Goal: Task Accomplishment & Management: Use online tool/utility

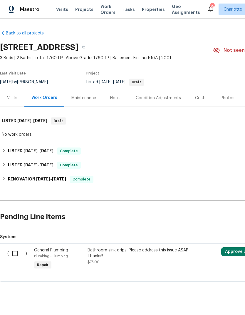
click at [11, 248] on input "checkbox" at bounding box center [17, 253] width 17 height 12
checkbox input "true"
click at [223, 292] on div "Cancel (1) Item Create Work Order" at bounding box center [122, 300] width 245 height 30
click at [224, 297] on span "Create Work Order" at bounding box center [211, 299] width 39 height 7
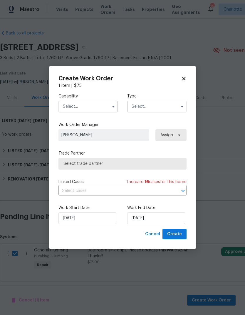
click at [110, 104] on button "button" at bounding box center [113, 106] width 7 height 7
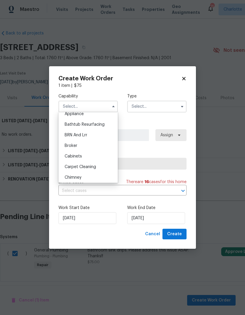
scroll to position [18, 0]
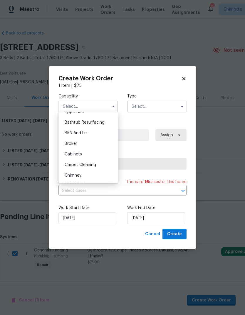
click at [91, 151] on div "Cabinets" at bounding box center [88, 154] width 56 height 11
type input "Cabinets"
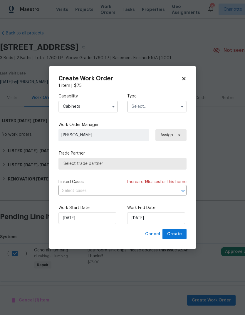
click at [158, 104] on input "text" at bounding box center [156, 107] width 59 height 12
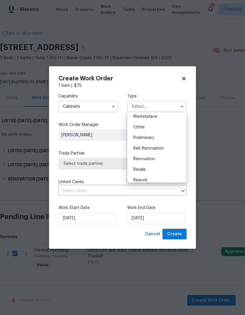
scroll to position [110, 0]
click at [185, 78] on icon at bounding box center [183, 78] width 3 height 3
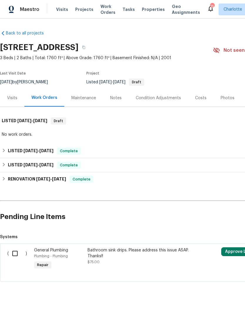
click at [14, 250] on input "checkbox" at bounding box center [17, 253] width 17 height 12
checkbox input "true"
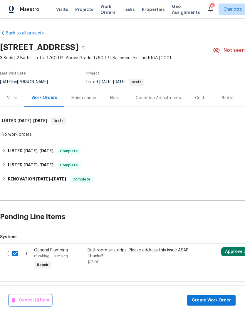
click at [32, 298] on span "Cancel (1) Item" at bounding box center [30, 299] width 37 height 7
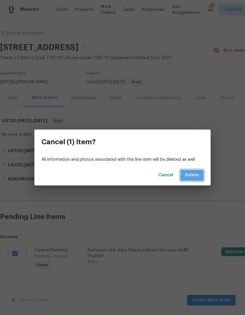
click at [196, 174] on span "Delete" at bounding box center [192, 174] width 14 height 7
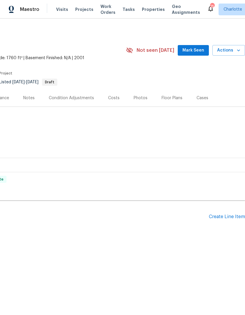
scroll to position [0, 87]
click at [233, 50] on span "Actions" at bounding box center [228, 50] width 23 height 7
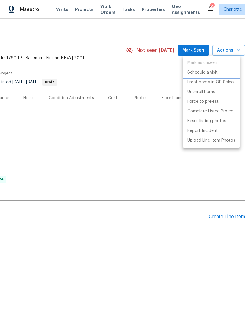
click at [213, 70] on p "Schedule a visit" at bounding box center [203, 72] width 30 height 6
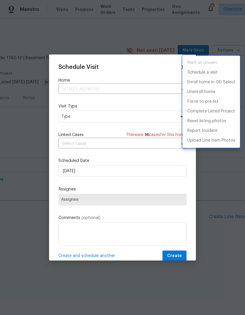
click at [143, 115] on div at bounding box center [122, 157] width 245 height 315
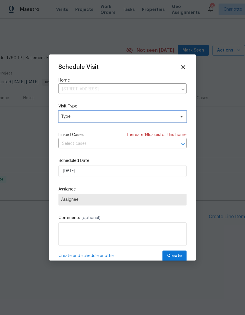
click at [179, 116] on icon at bounding box center [181, 116] width 5 height 5
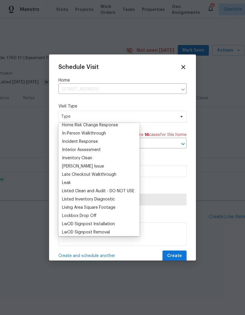
scroll to position [0, 0]
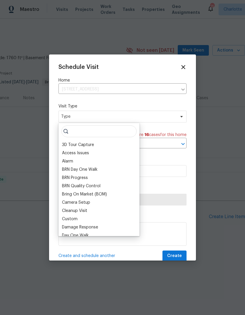
click at [183, 67] on icon at bounding box center [183, 67] width 4 height 4
